Goal: Book appointment/travel/reservation

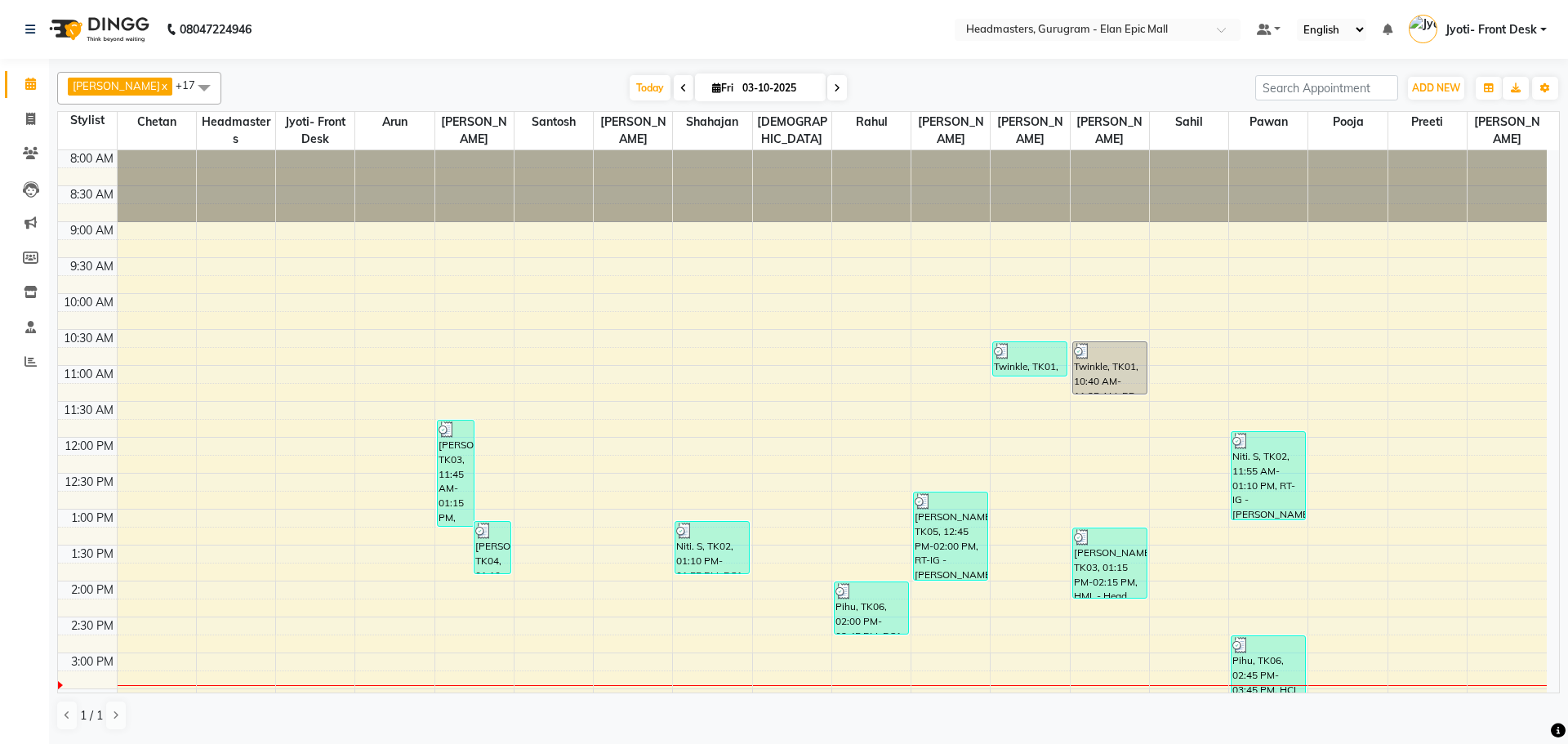
click at [934, 317] on div "8:00 AM 8:30 AM 9:00 AM 9:30 AM 10:00 AM 10:30 AM 11:00 AM 11:30 AM 12:00 PM 12…" at bounding box center [802, 653] width 1489 height 1006
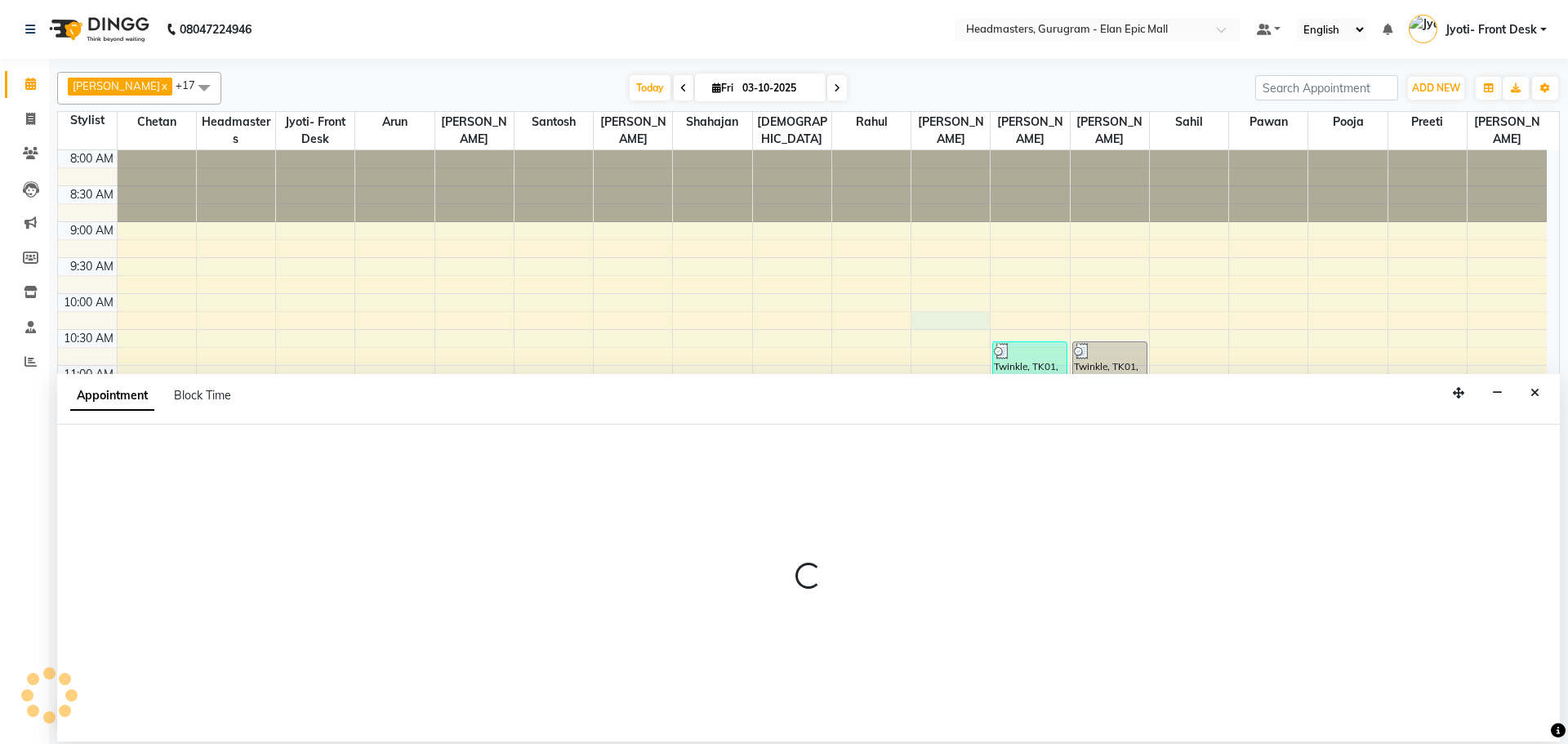
select select "87406"
select select "tentative"
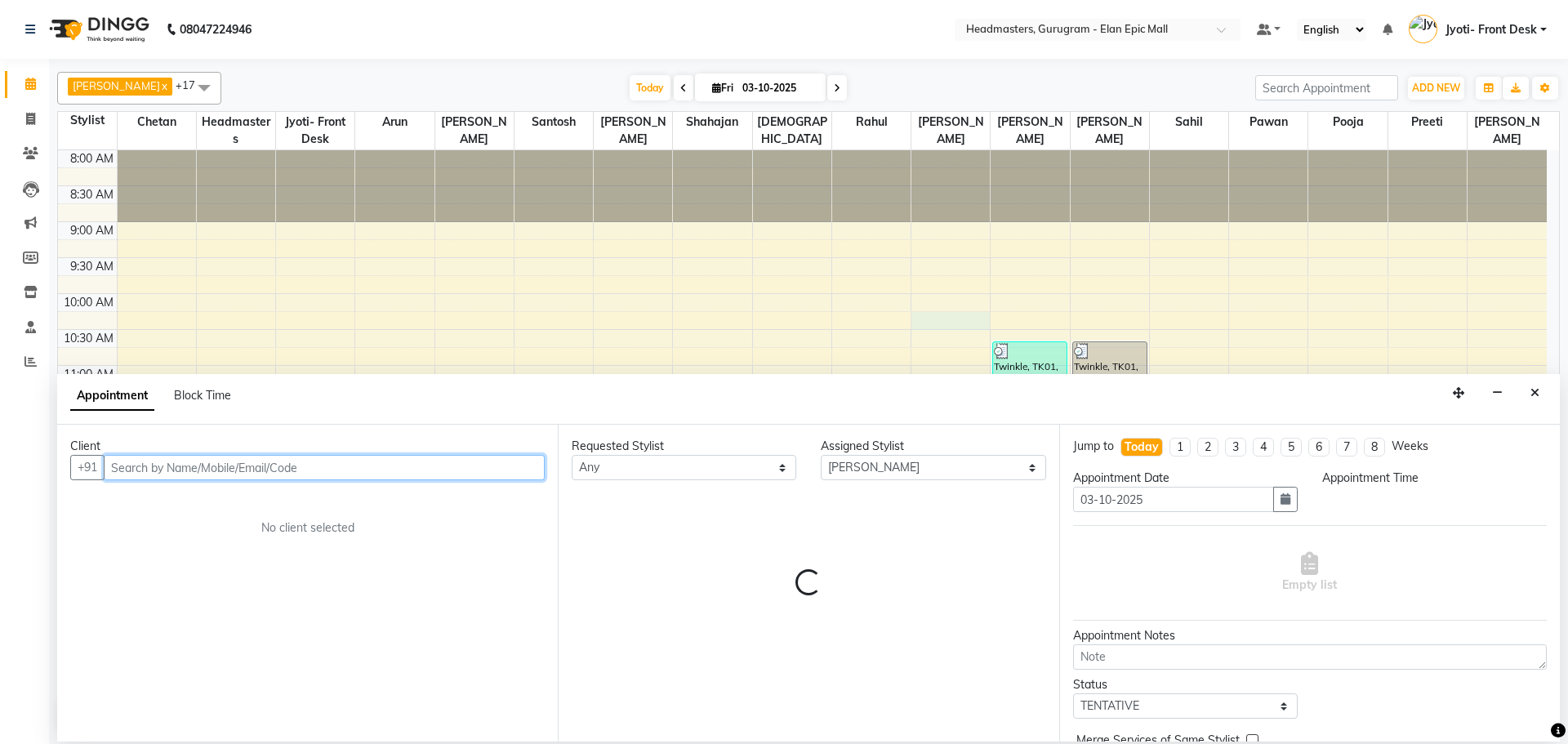
select select "615"
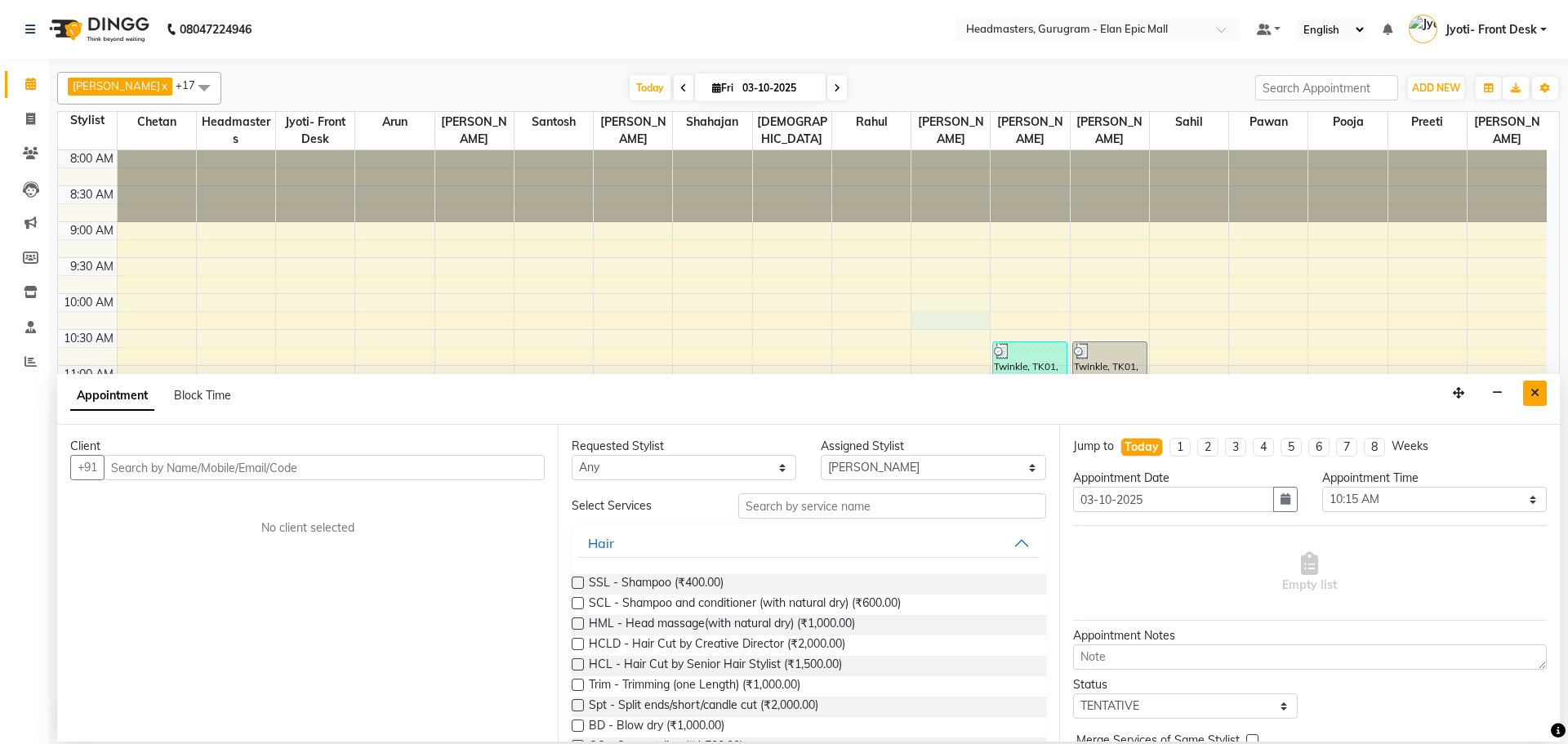
click at [1534, 389] on icon "Close" at bounding box center [1535, 393] width 9 height 12
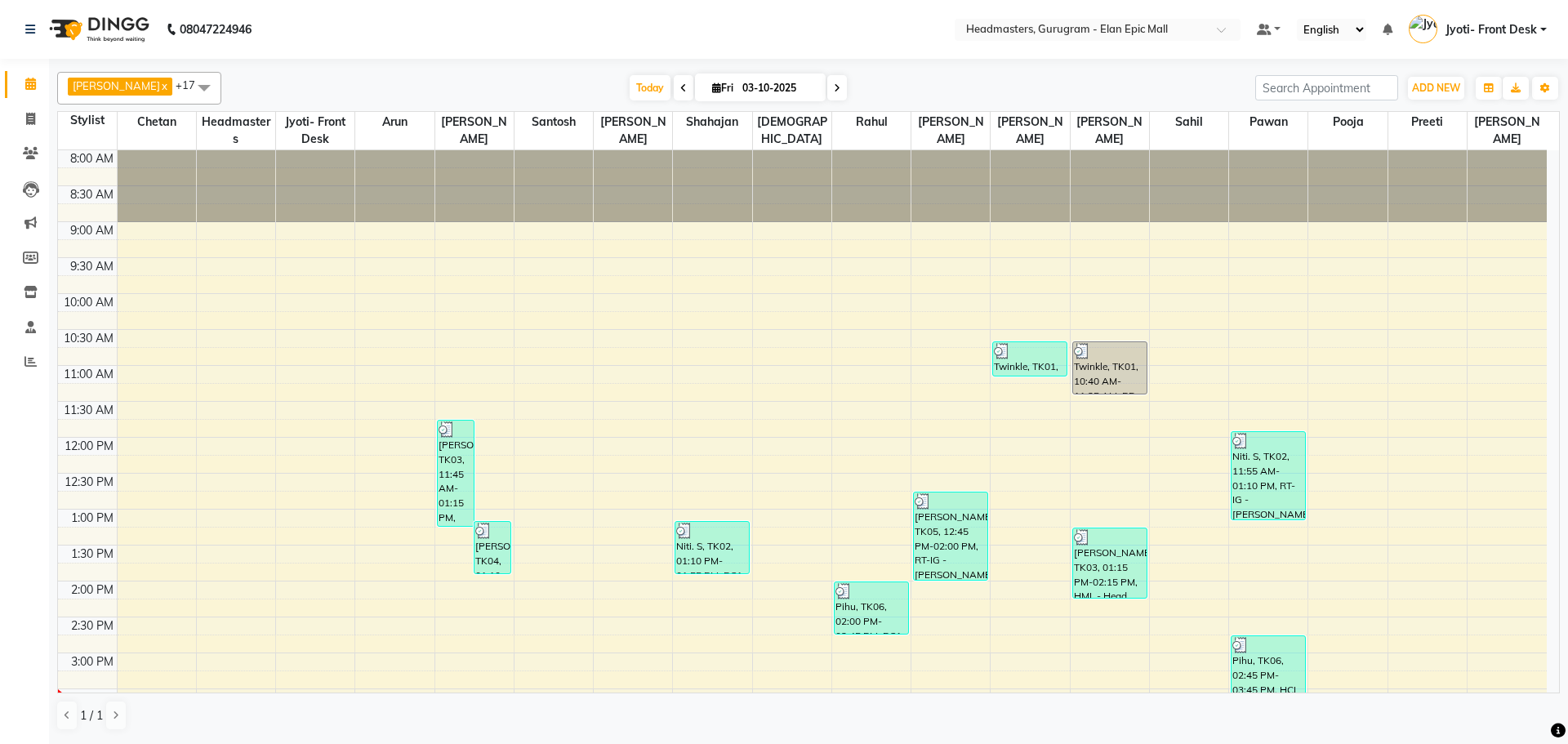
click at [1534, 389] on div "8:00 AM 8:30 AM 9:00 AM 9:30 AM 10:00 AM 10:30 AM 11:00 AM 11:30 AM 12:00 PM 12…" at bounding box center [802, 653] width 1489 height 1006
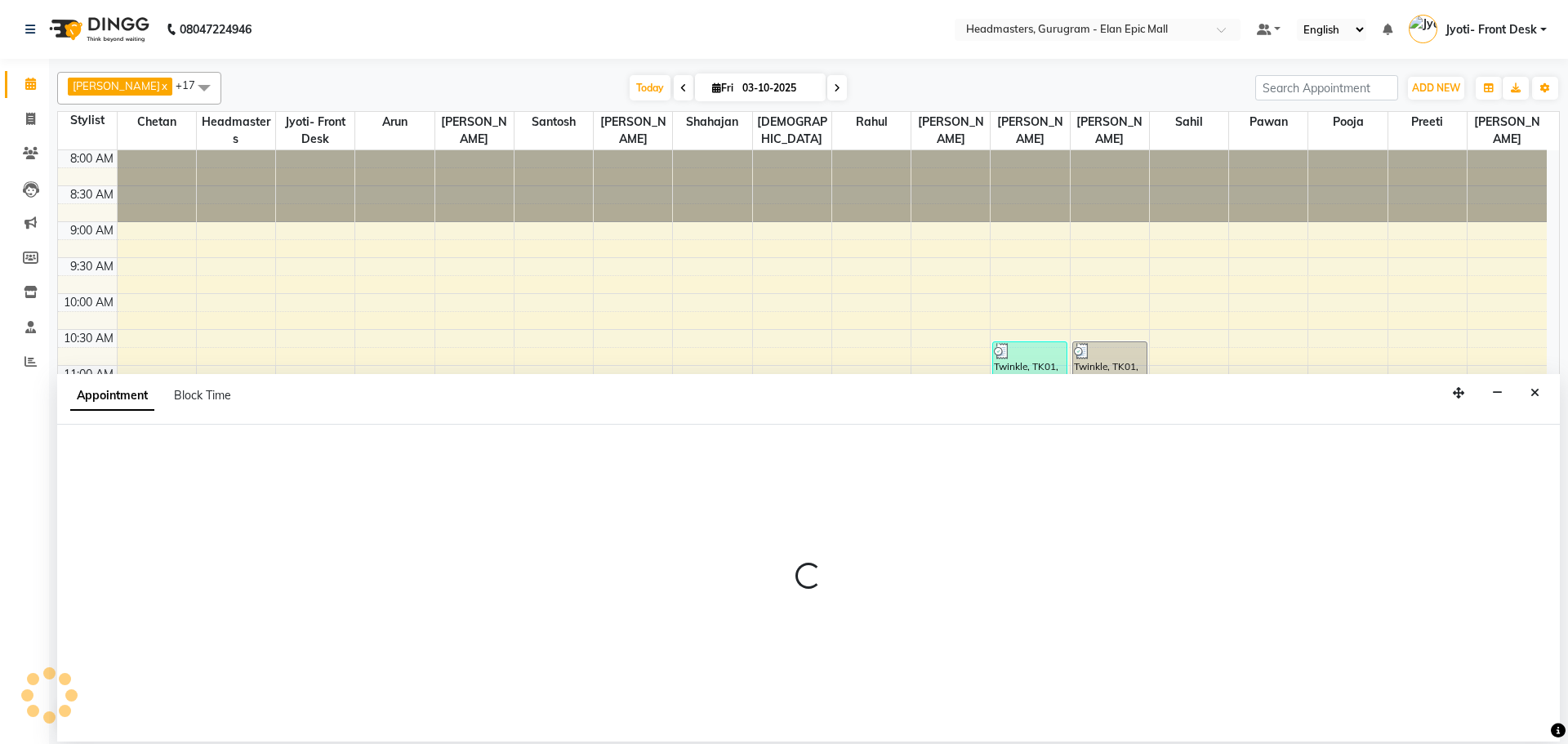
select select "91172"
select select "675"
select select "tentative"
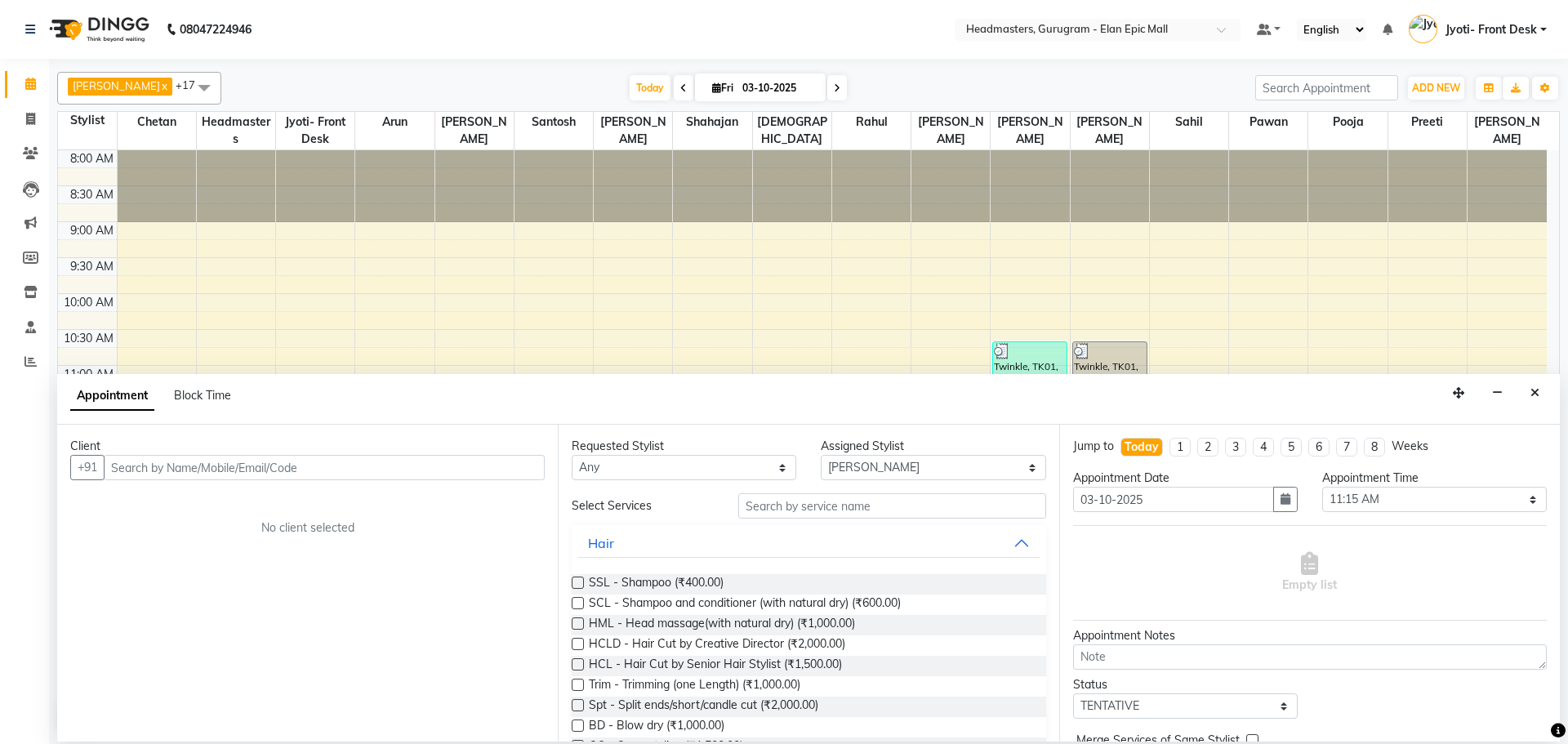
drag, startPoint x: 1543, startPoint y: 389, endPoint x: 1556, endPoint y: 397, distance: 15.3
click at [1551, 394] on div "Appointment Block Time" at bounding box center [809, 399] width 1503 height 51
click at [1500, 403] on button "button" at bounding box center [1498, 394] width 25 height 25
